Goal: Submit feedback/report problem

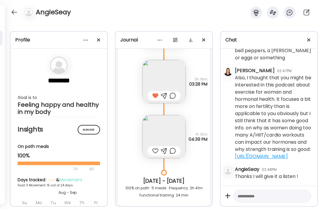
scroll to position [7631, 0]
click at [171, 115] on img at bounding box center [164, 136] width 43 height 43
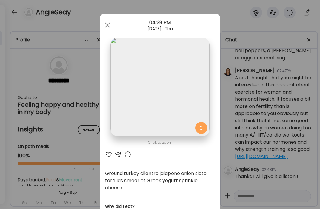
click at [110, 155] on div at bounding box center [108, 154] width 7 height 7
click at [109, 25] on div at bounding box center [108, 25] width 12 height 12
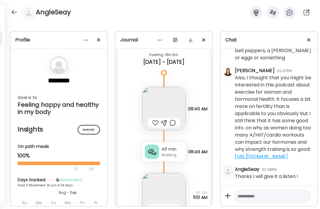
scroll to position [7798, 0]
click at [154, 119] on div at bounding box center [155, 122] width 6 height 7
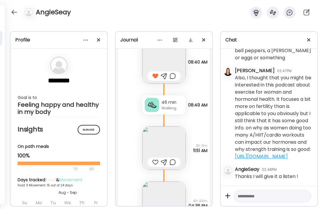
scroll to position [7847, 0]
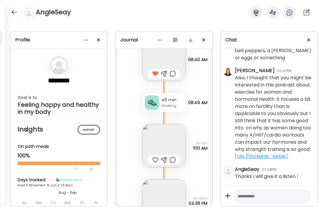
click at [179, 133] on img at bounding box center [164, 145] width 43 height 43
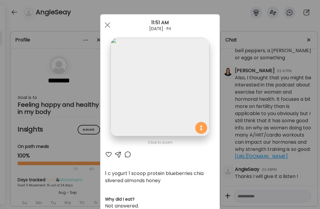
click at [108, 157] on div at bounding box center [108, 154] width 7 height 7
click at [108, 28] on div at bounding box center [108, 25] width 12 height 12
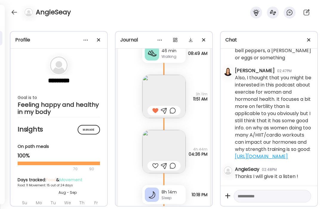
scroll to position [7905, 0]
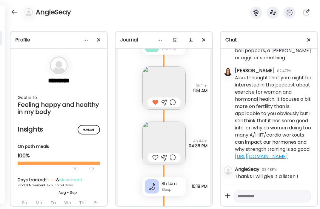
click at [155, 154] on div at bounding box center [155, 157] width 6 height 7
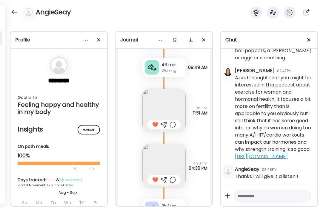
scroll to position [7883, 0]
click at [261, 196] on textarea at bounding box center [267, 196] width 59 height 7
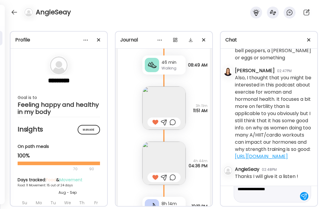
scroll to position [36, 0]
type textarea "**********"
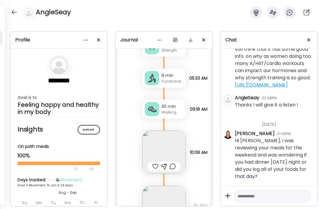
scroll to position [8490, 0]
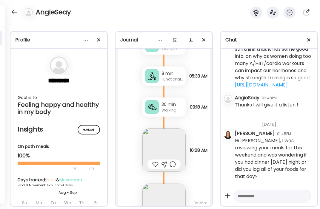
click at [171, 140] on img at bounding box center [164, 150] width 43 height 43
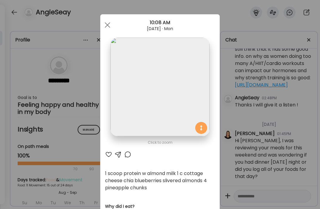
click at [107, 155] on div at bounding box center [108, 154] width 7 height 7
click at [104, 28] on div at bounding box center [108, 25] width 12 height 12
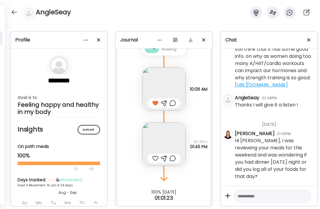
scroll to position [8552, 0]
click at [155, 155] on div at bounding box center [155, 158] width 6 height 7
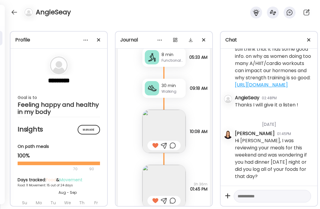
scroll to position [8509, 0]
click at [15, 13] on div at bounding box center [15, 12] width 10 height 10
